Goal: Task Accomplishment & Management: Manage account settings

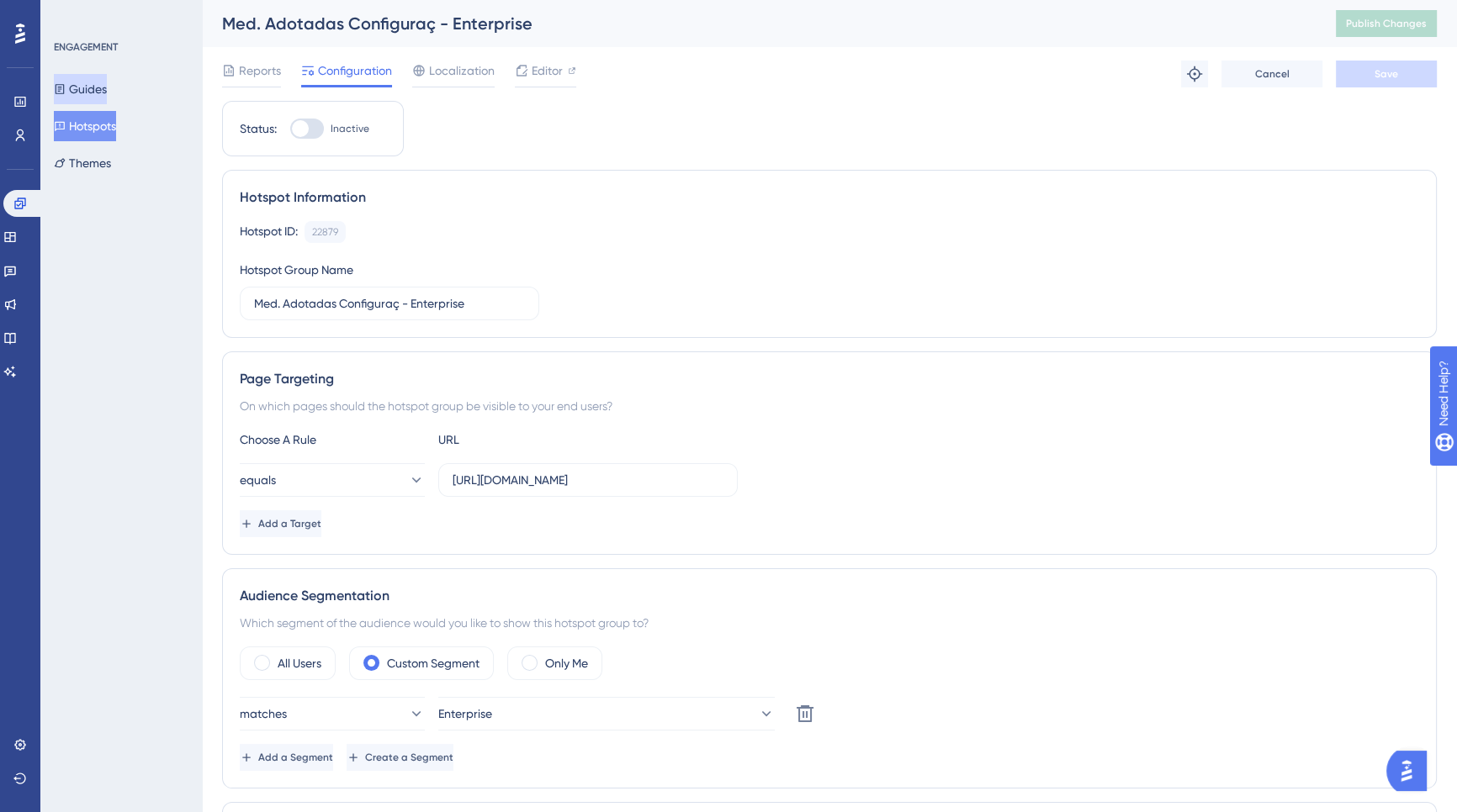
click at [77, 95] on button "Guides" at bounding box center [80, 89] width 53 height 31
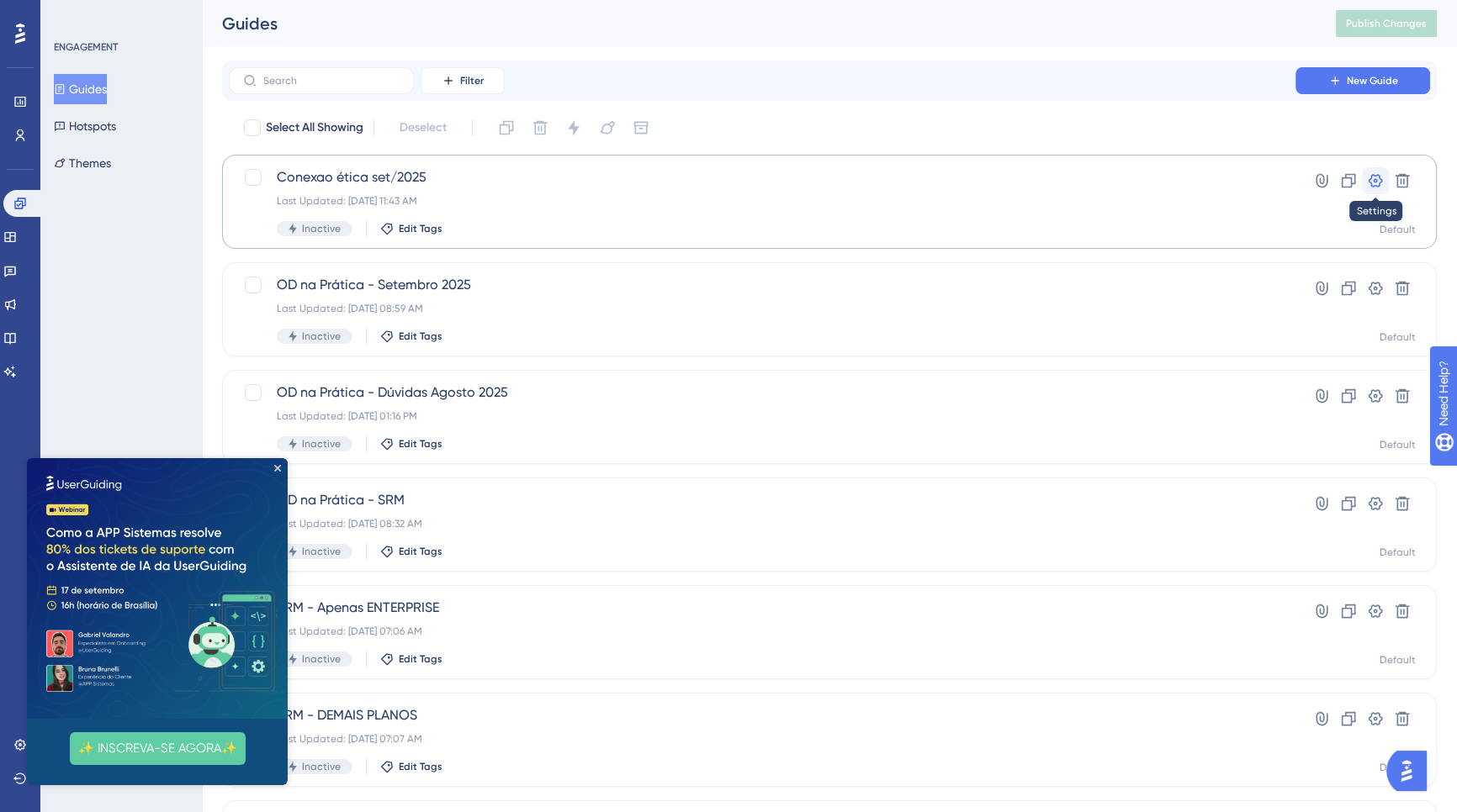
click at [1381, 181] on icon at bounding box center [1375, 180] width 14 height 13
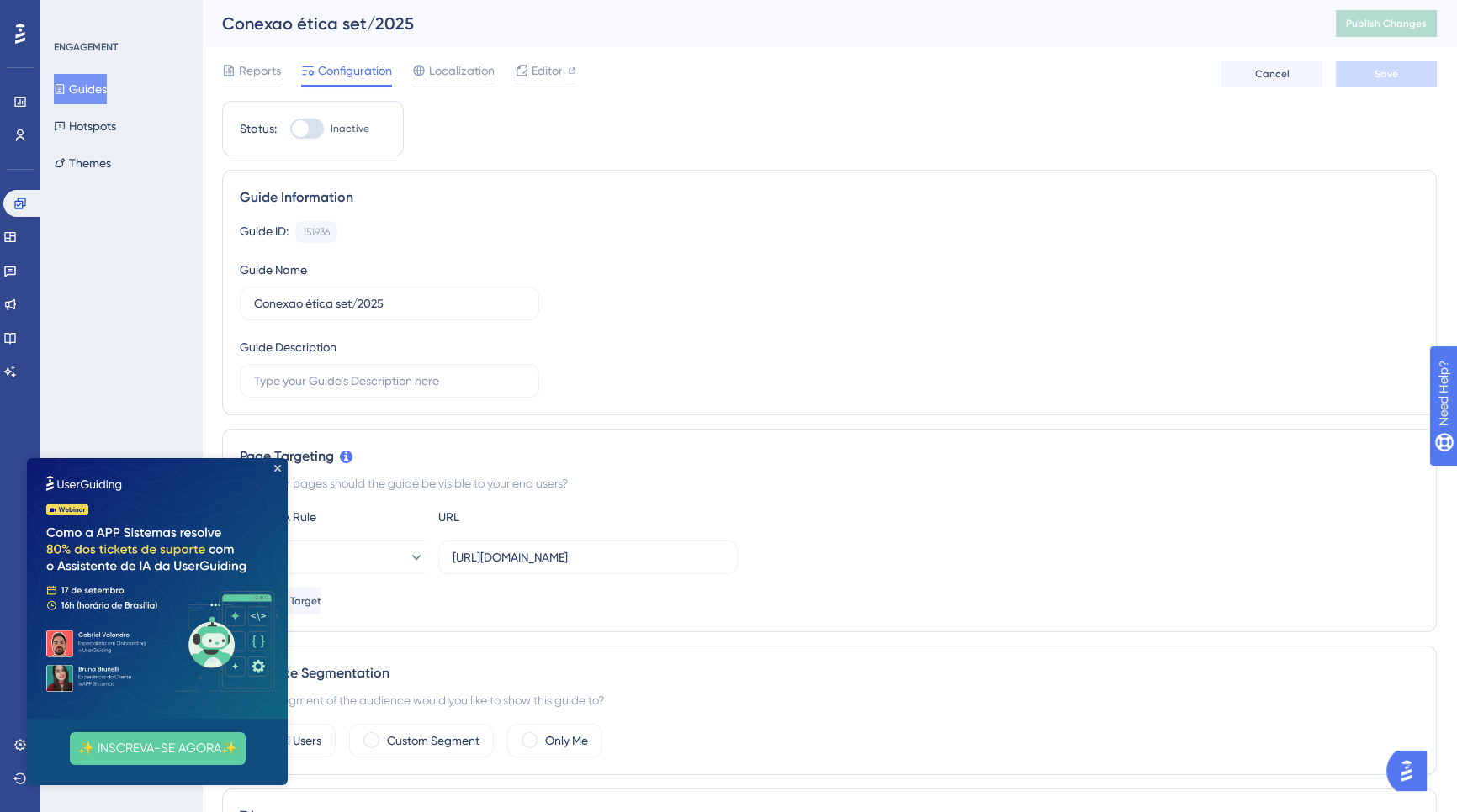
click at [317, 127] on div at bounding box center [307, 128] width 33 height 20
click at [290, 129] on input "Inactive" at bounding box center [289, 129] width 1 height 1
checkbox input "true"
click at [1385, 75] on span "Save" at bounding box center [1386, 74] width 24 height 13
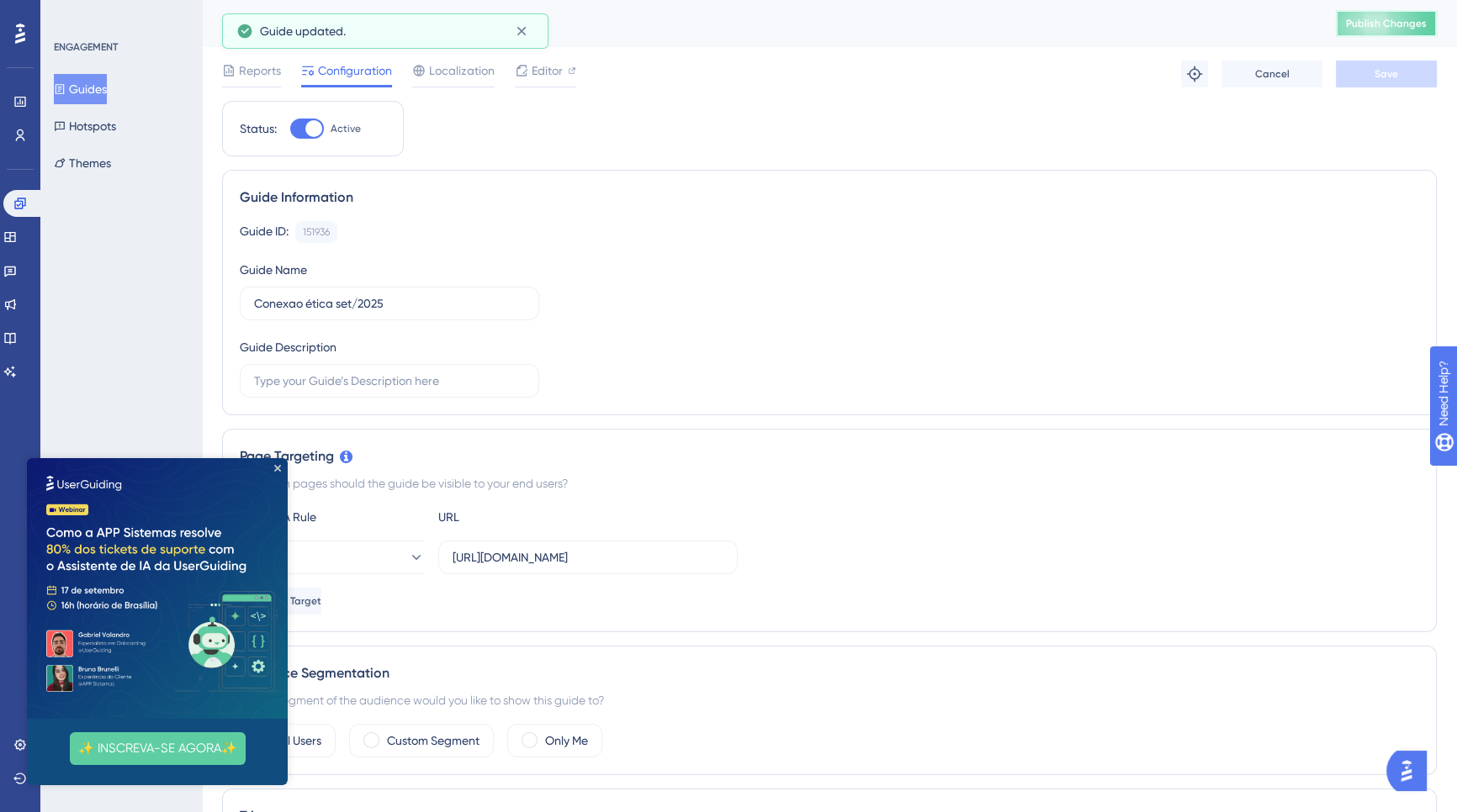
click at [1375, 18] on span "Publish Changes" at bounding box center [1386, 23] width 81 height 13
